Goal: Transaction & Acquisition: Purchase product/service

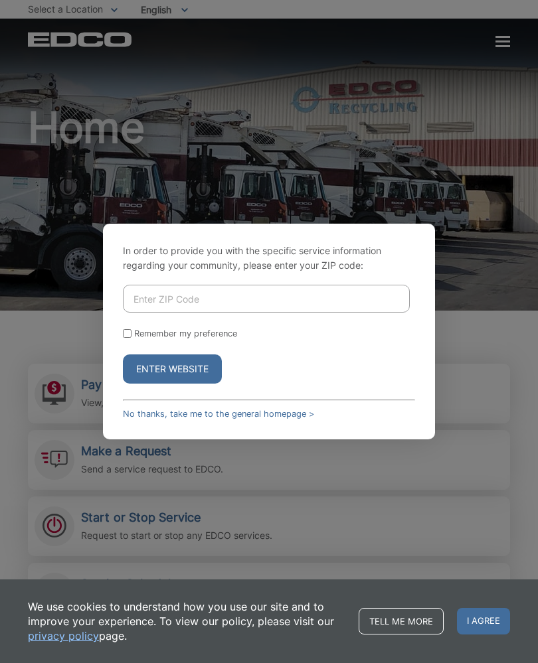
click at [151, 305] on input "Enter ZIP Code" at bounding box center [266, 299] width 287 height 28
type input "92040"
click at [127, 338] on input "Remember my preference" at bounding box center [127, 333] width 9 height 9
checkbox input "true"
click at [175, 384] on button "Enter Website" at bounding box center [172, 368] width 99 height 29
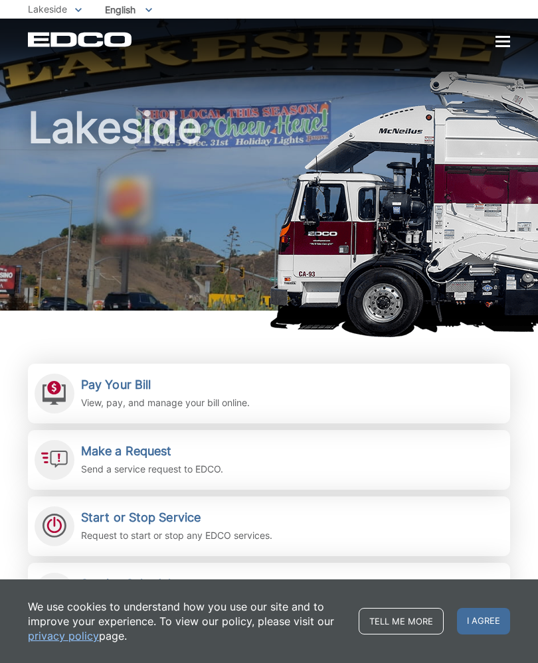
click at [74, 383] on div at bounding box center [55, 394] width 40 height 40
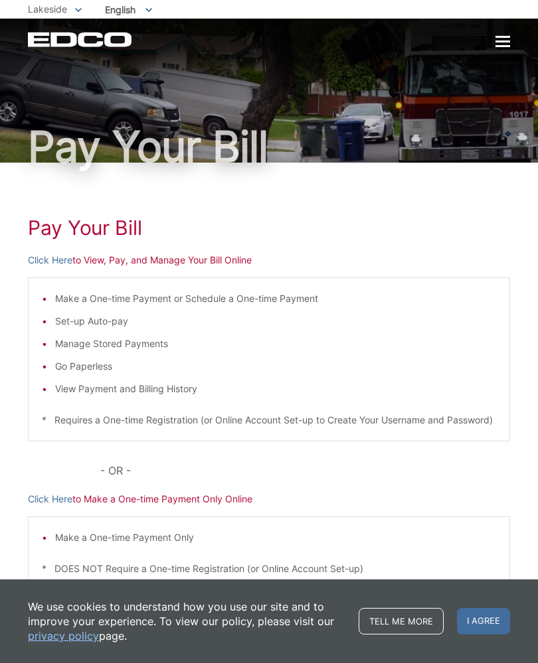
scroll to position [48, 0]
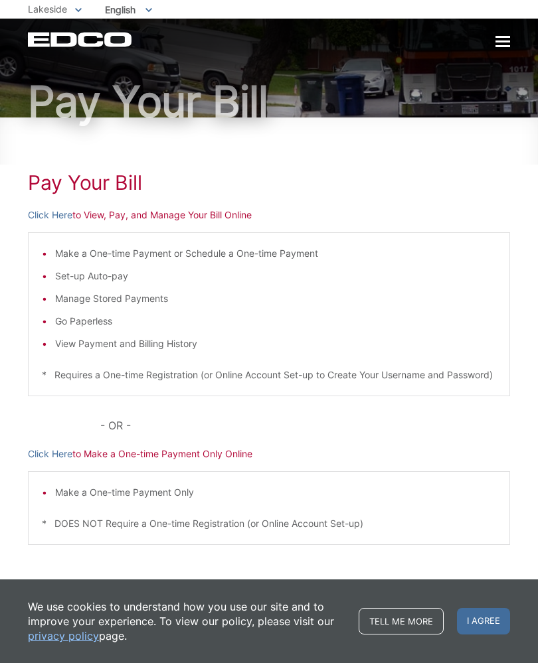
click at [37, 461] on link "Click Here" at bounding box center [50, 454] width 44 height 15
